Goal: Complete application form

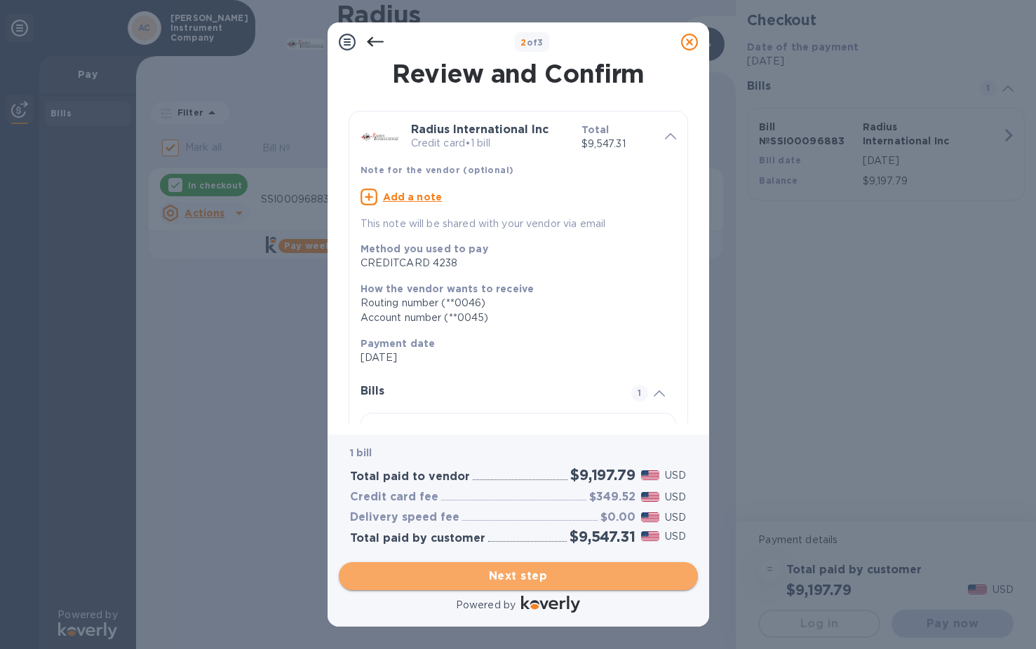
click at [562, 580] on span "Next step" at bounding box center [518, 576] width 337 height 17
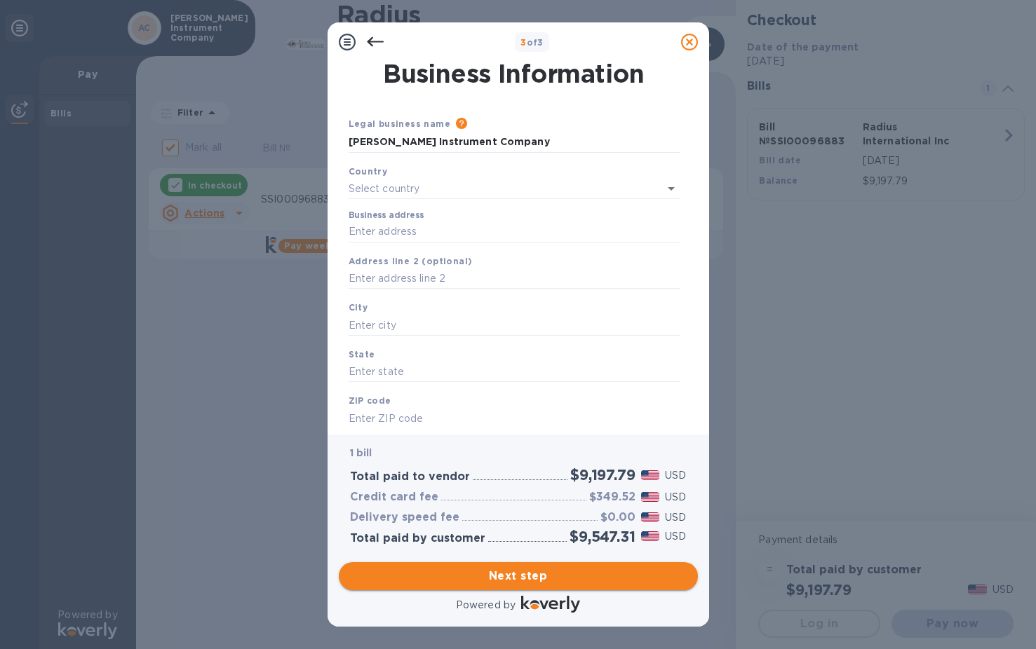
type input "[GEOGRAPHIC_DATA]"
click at [504, 225] on input "Business address" at bounding box center [514, 229] width 331 height 21
type input "[STREET_ADDRESS][PERSON_NAME]"
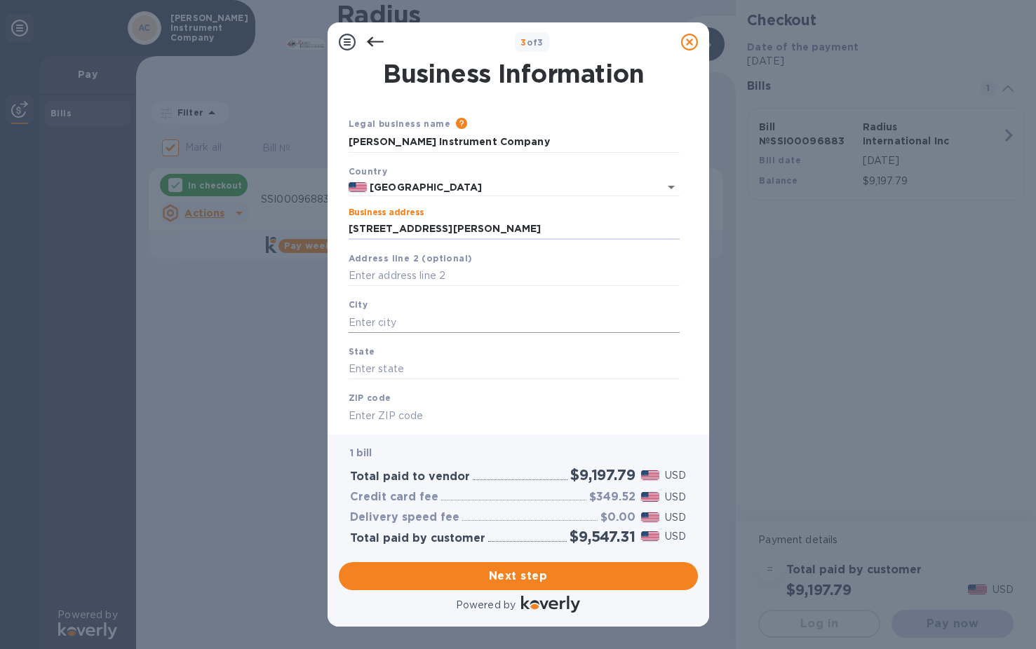
click at [478, 318] on input "text" at bounding box center [514, 322] width 331 height 21
type input "[GEOGRAPHIC_DATA]"
type input "FL"
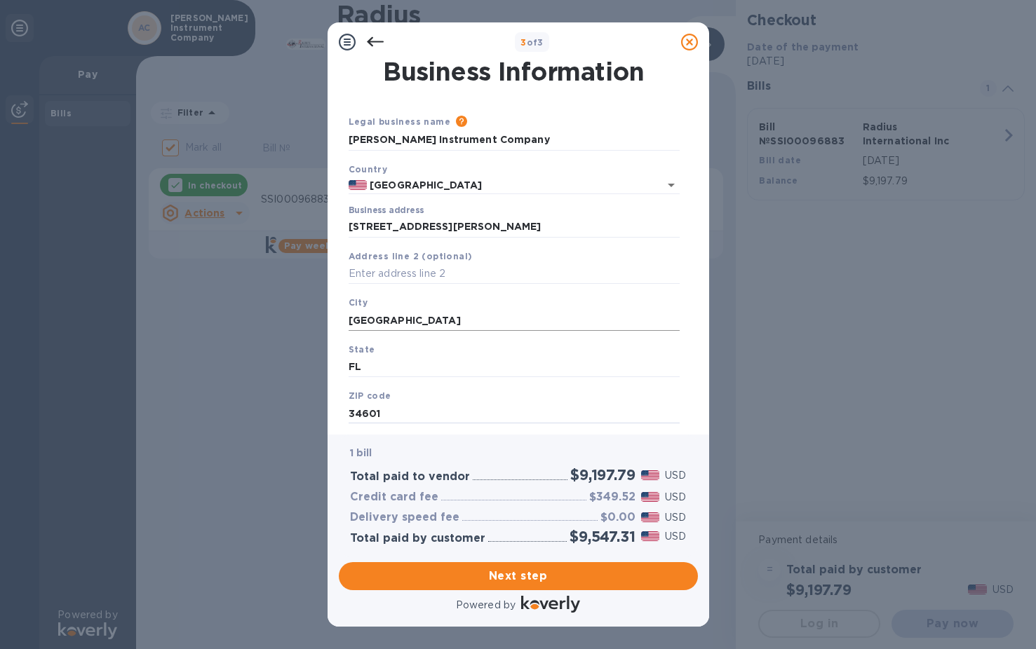
scroll to position [36, 0]
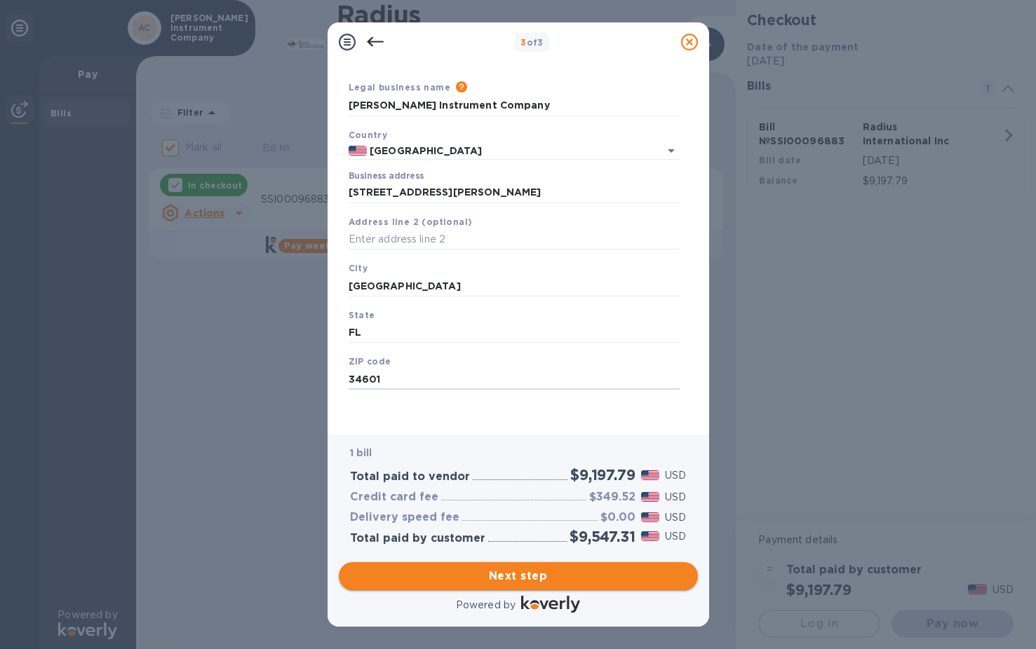
type input "34601"
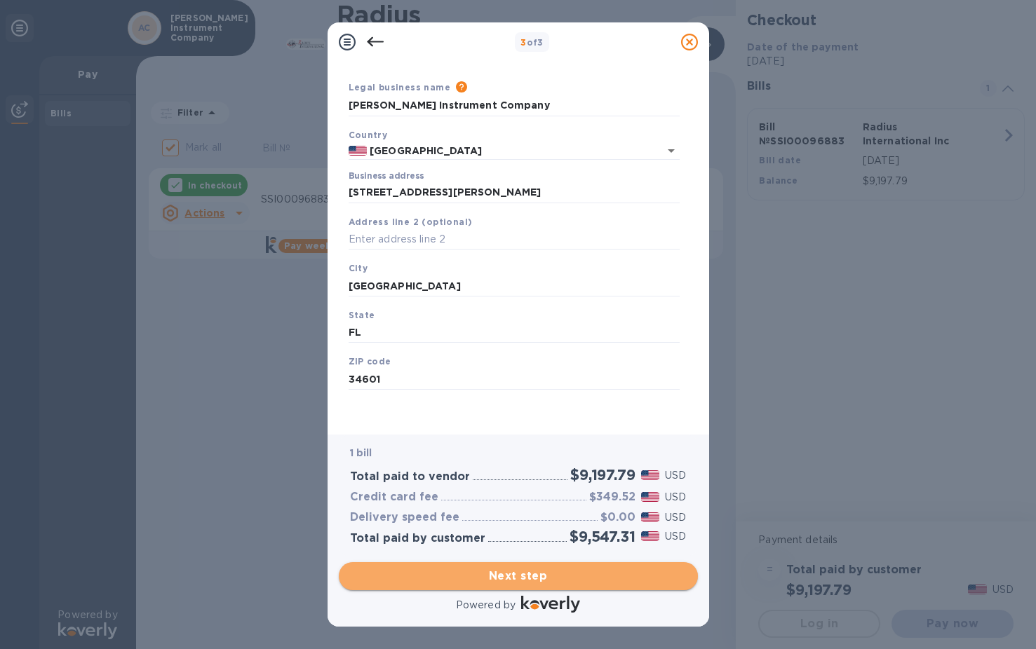
click at [577, 569] on span "Next step" at bounding box center [518, 576] width 337 height 17
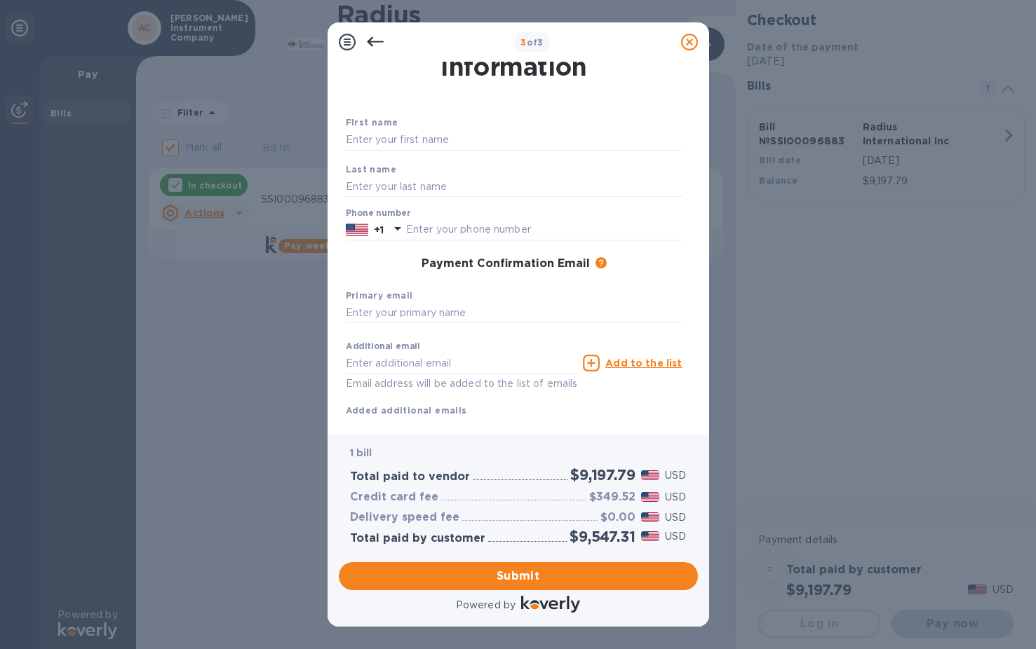
click at [403, 166] on div "First name Last name Phone number +1 Payment Confirmation Email The added email…" at bounding box center [514, 266] width 348 height 314
type input "[PERSON_NAME]"
type input "8772416747"
type input "[PERSON_NAME][EMAIL_ADDRESS][DOMAIN_NAME]"
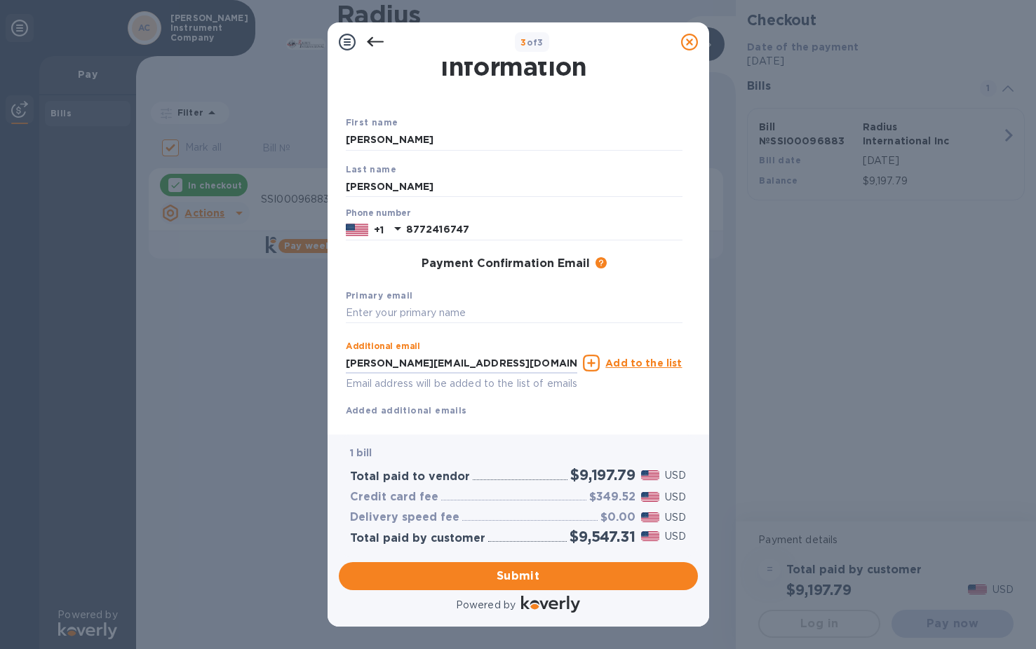
drag, startPoint x: 571, startPoint y: 365, endPoint x: 269, endPoint y: 344, distance: 302.3
click at [269, 344] on div "3 of 3 Payment Contact Information First name [PERSON_NAME] Last name [PERSON_N…" at bounding box center [518, 324] width 1036 height 649
click at [391, 309] on input "text" at bounding box center [514, 313] width 337 height 21
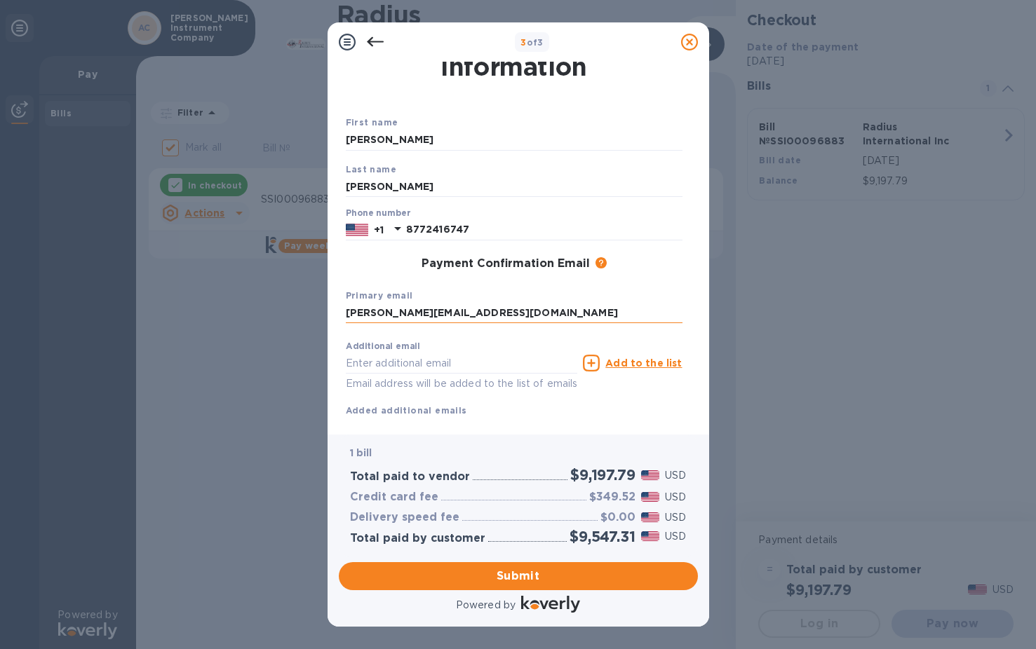
type input "[PERSON_NAME][EMAIL_ADDRESS][DOMAIN_NAME]"
click button "Submit" at bounding box center [0, 0] width 0 height 0
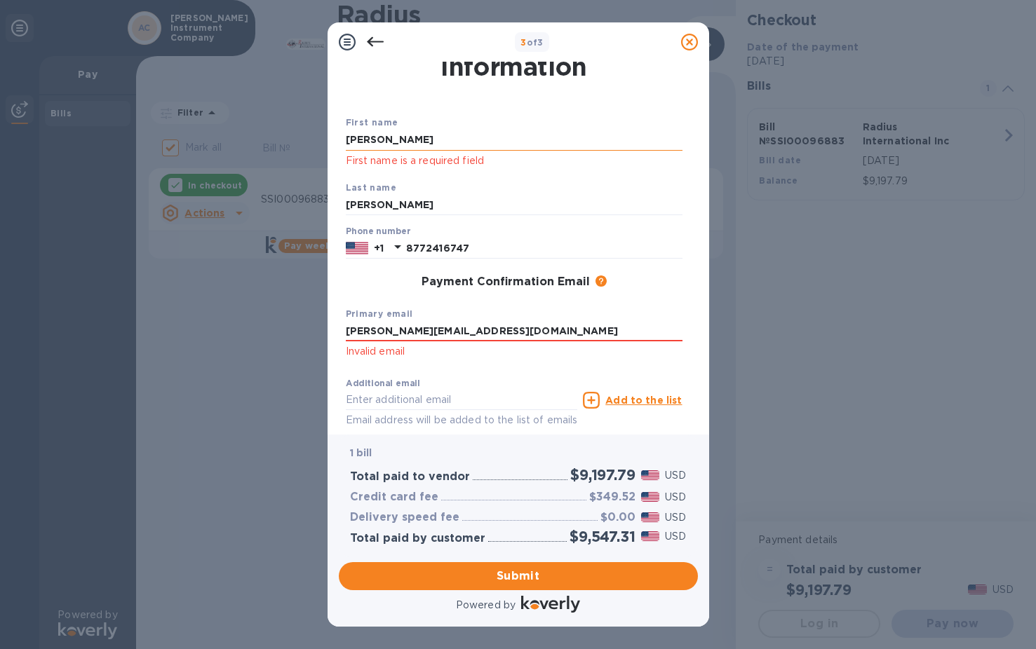
click at [428, 146] on input "[PERSON_NAME]" at bounding box center [514, 140] width 337 height 21
type input "[PERSON_NAME]"
click at [414, 384] on label "Additional email" at bounding box center [383, 383] width 74 height 8
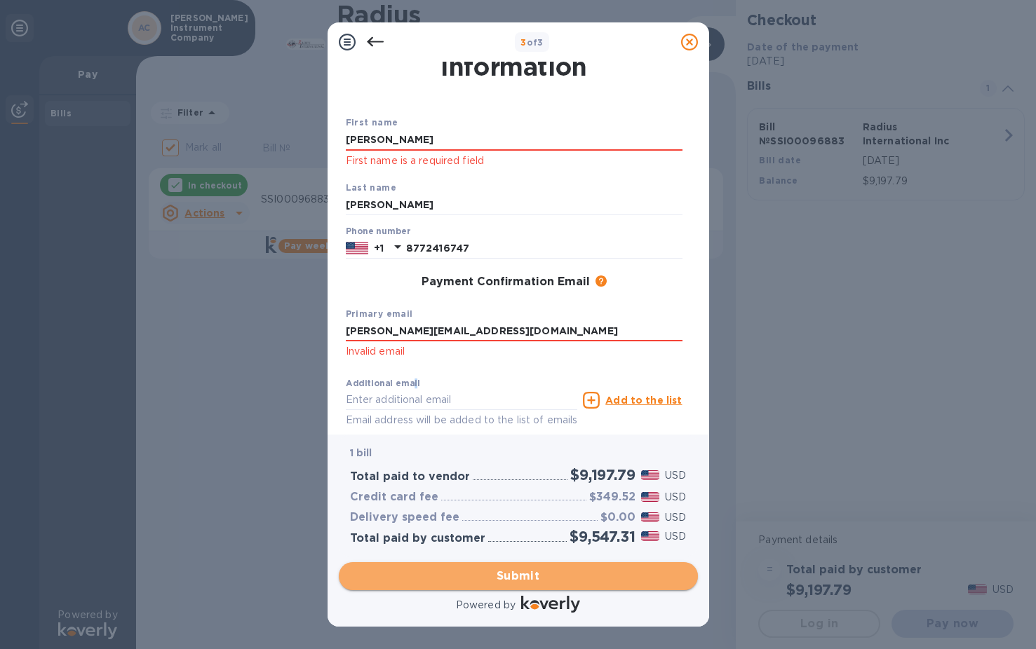
click at [532, 564] on button "Submit" at bounding box center [518, 576] width 359 height 28
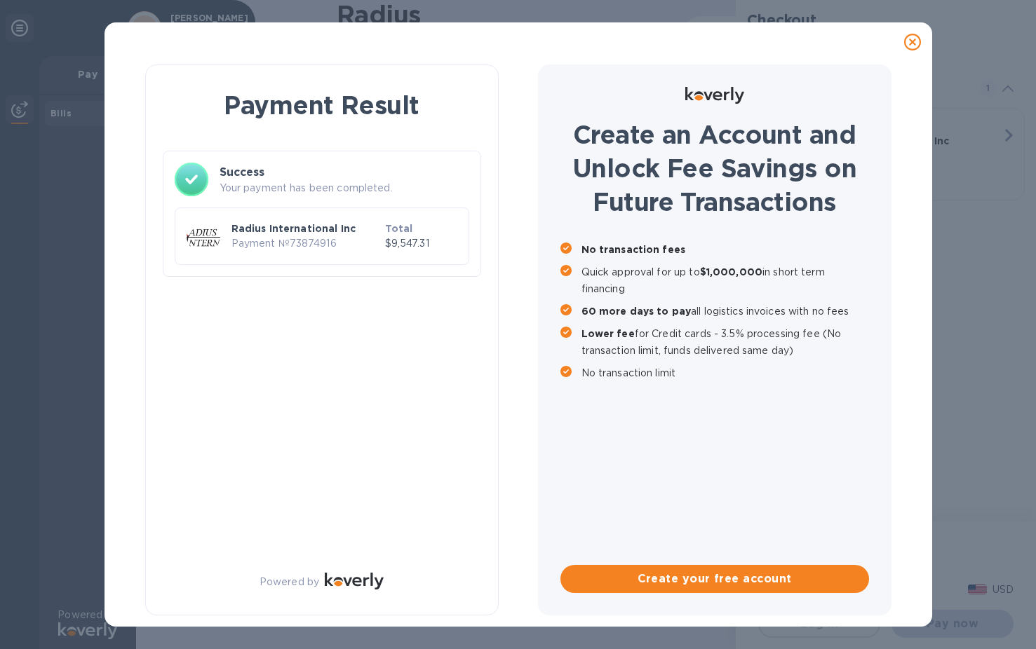
checkbox input "false"
